Goal: Task Accomplishment & Management: Manage account settings

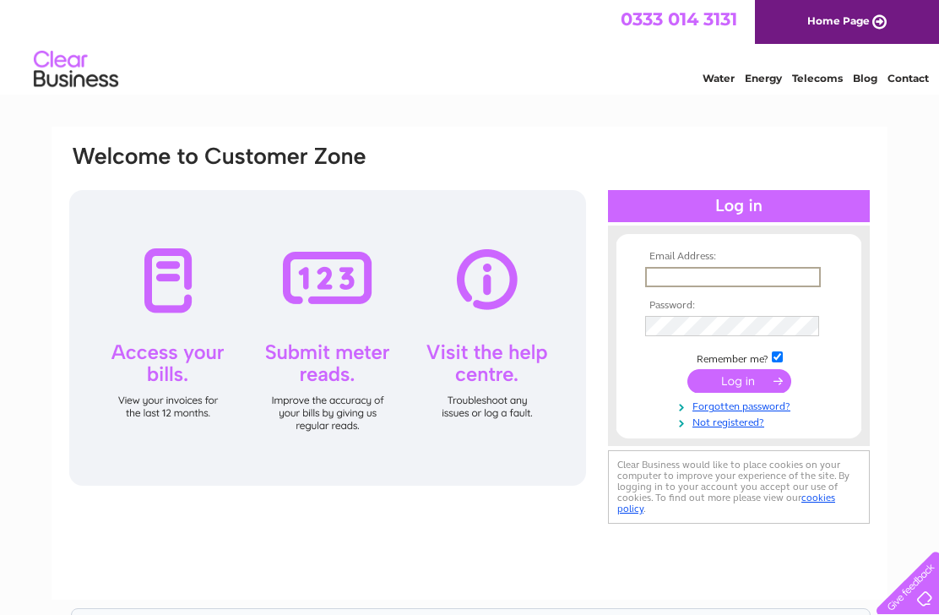
type input "Mjbillington@btinternet.com"
click at [739, 388] on input "submit" at bounding box center [739, 381] width 104 height 24
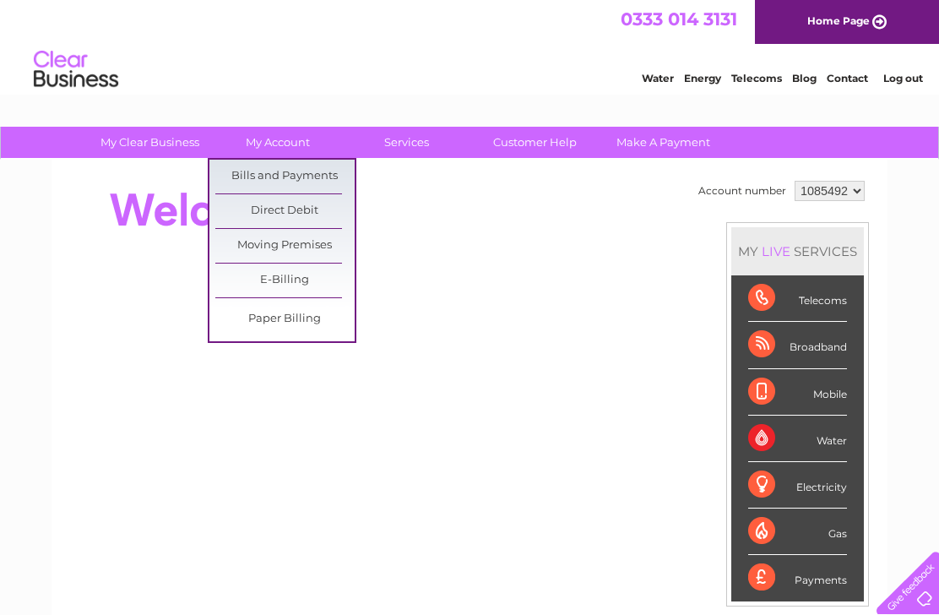
click at [238, 174] on link "Bills and Payments" at bounding box center [284, 177] width 139 height 34
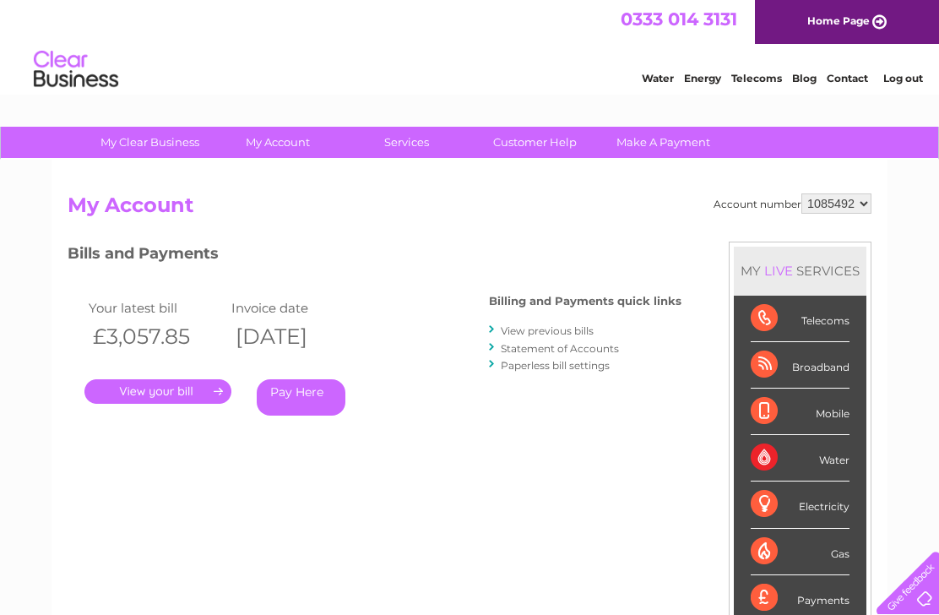
click at [148, 388] on link "." at bounding box center [157, 391] width 147 height 24
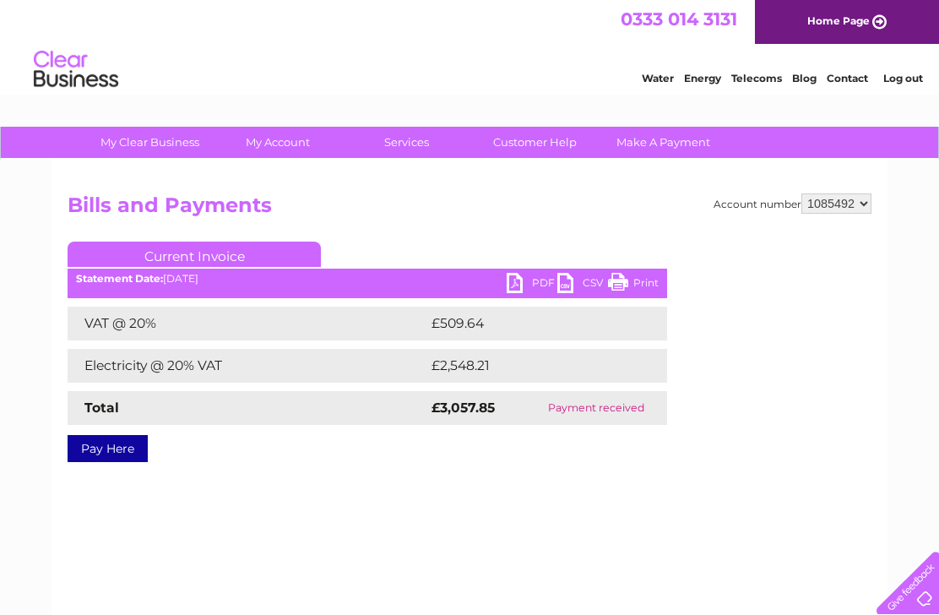
click at [523, 285] on link "PDF" at bounding box center [532, 285] width 51 height 24
